Goal: Navigation & Orientation: Find specific page/section

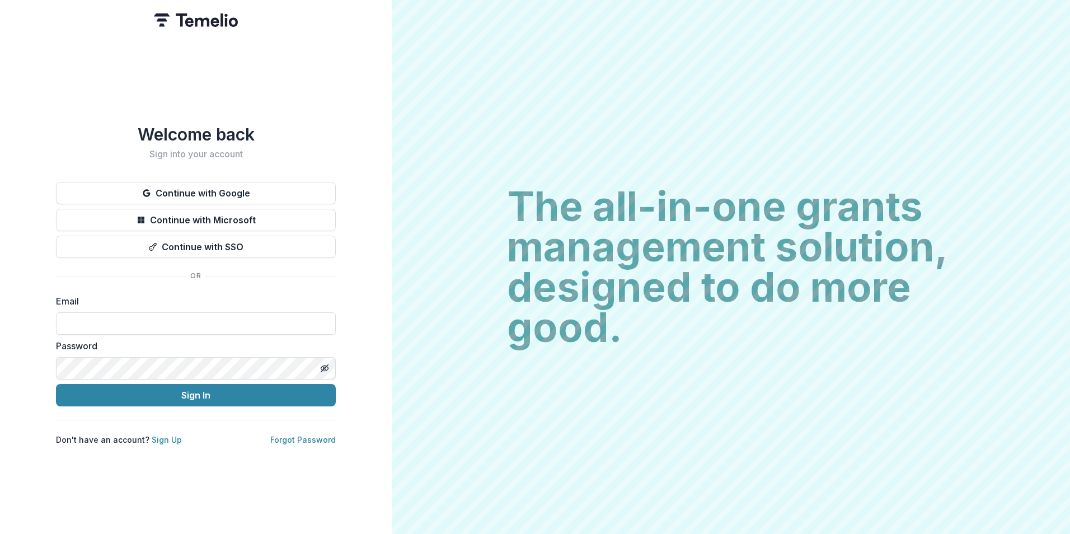
click at [271, 182] on button "Continue with Google" at bounding box center [196, 193] width 280 height 22
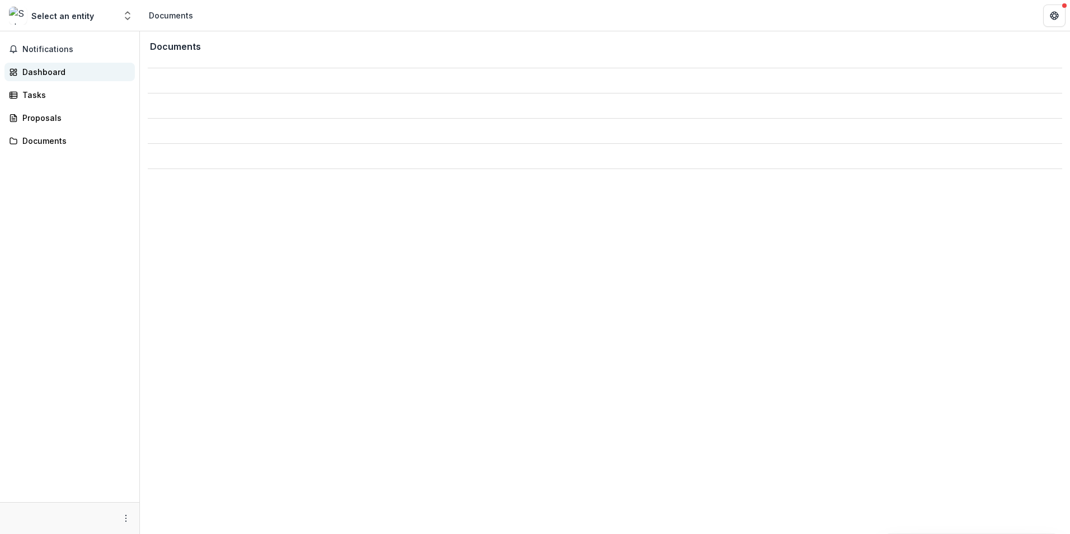
click at [45, 77] on div "Dashboard" at bounding box center [74, 72] width 104 height 12
